Goal: Information Seeking & Learning: Learn about a topic

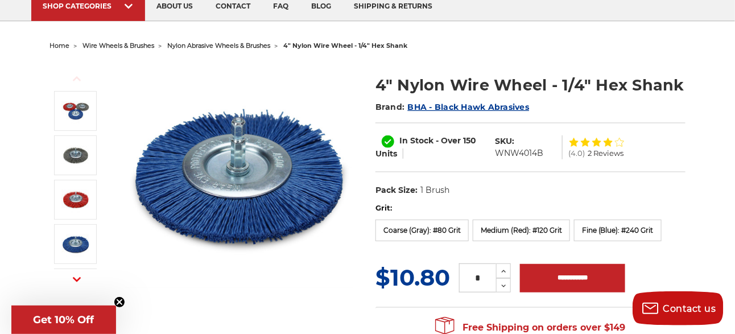
scroll to position [114, 0]
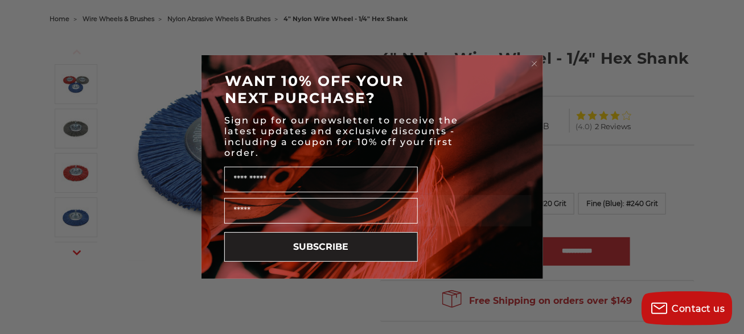
click at [535, 64] on circle "Close dialog" at bounding box center [534, 64] width 11 height 11
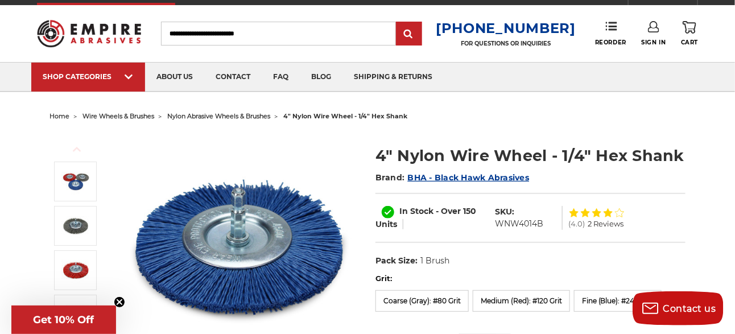
scroll to position [0, 0]
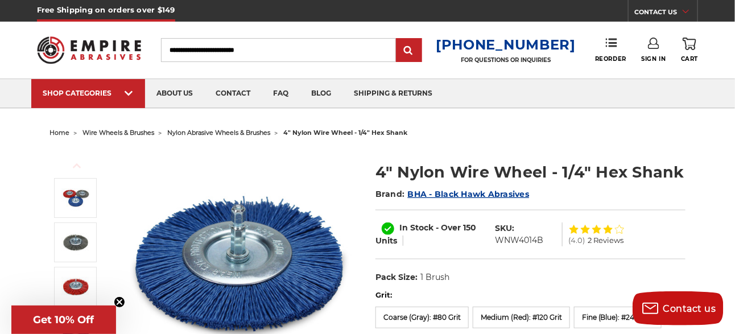
click at [270, 131] on span "nylon abrasive wheels & brushes" at bounding box center [218, 133] width 103 height 8
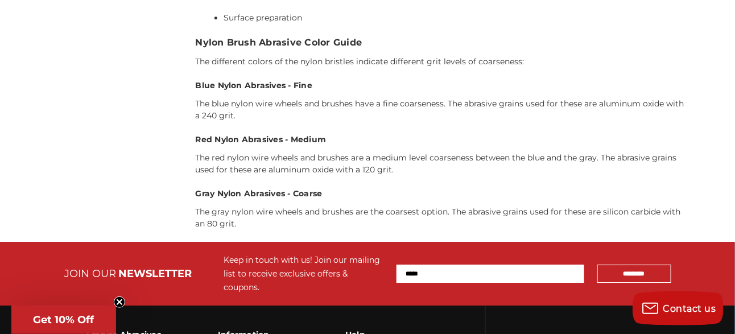
scroll to position [1081, 0]
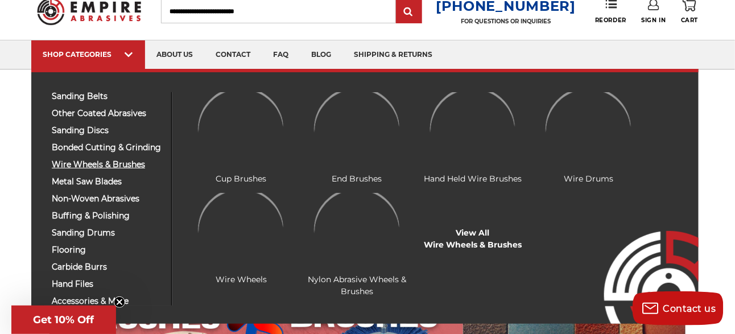
scroll to position [57, 0]
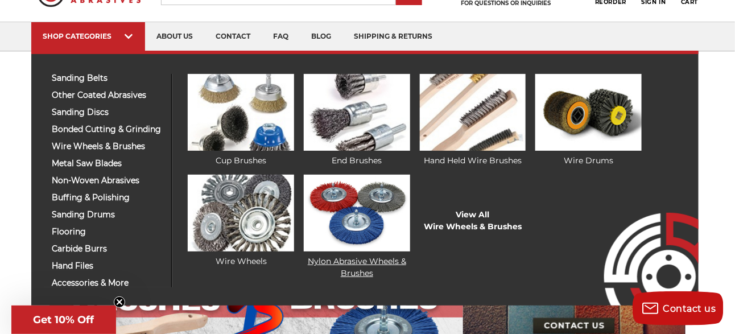
click at [365, 230] on img at bounding box center [357, 213] width 106 height 77
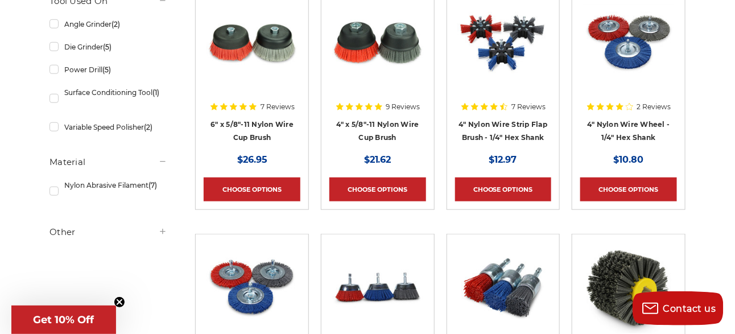
scroll to position [228, 0]
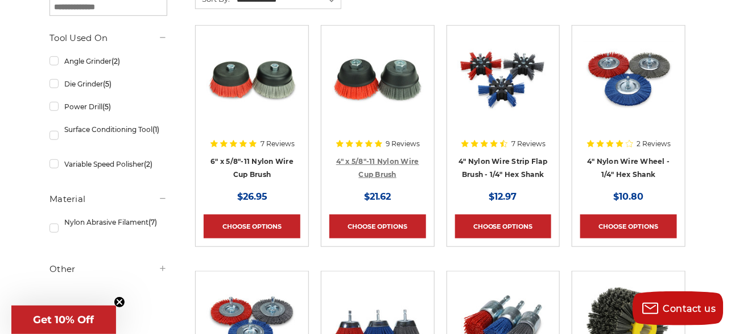
click at [386, 169] on link "4" x 5/8"-11 Nylon Wire Cup Brush" at bounding box center [377, 168] width 83 height 22
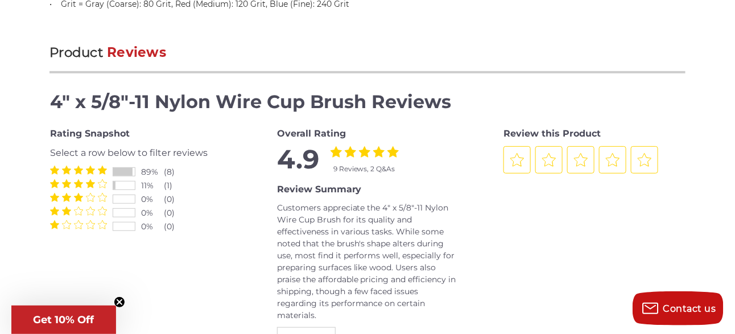
scroll to position [1536, 0]
